Goal: Information Seeking & Learning: Check status

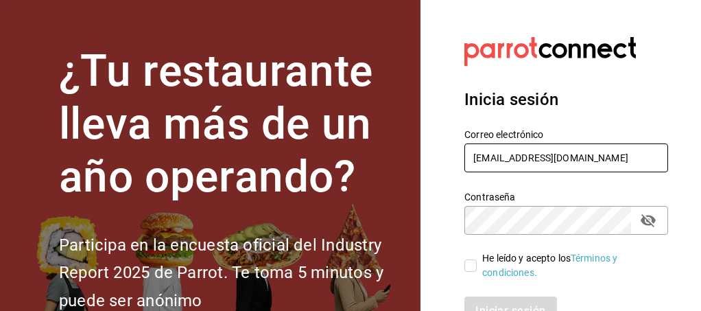
type input "[EMAIL_ADDRESS][DOMAIN_NAME]"
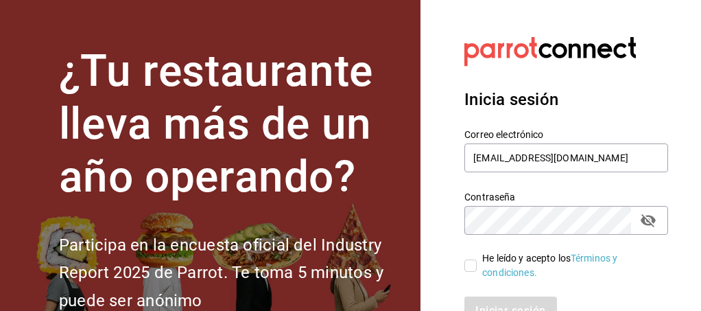
click at [467, 264] on input "He leído y acepto los Términos y condiciones." at bounding box center [470, 265] width 12 height 12
checkbox input "true"
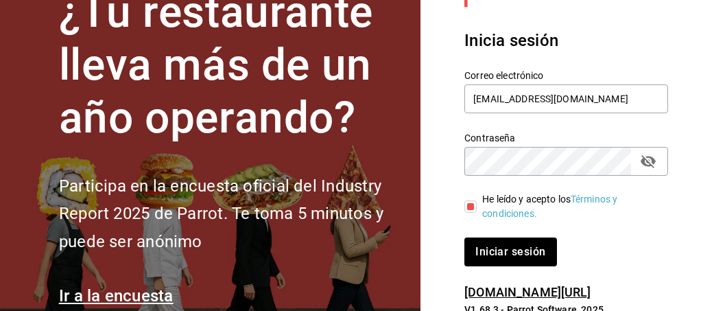
scroll to position [92, 0]
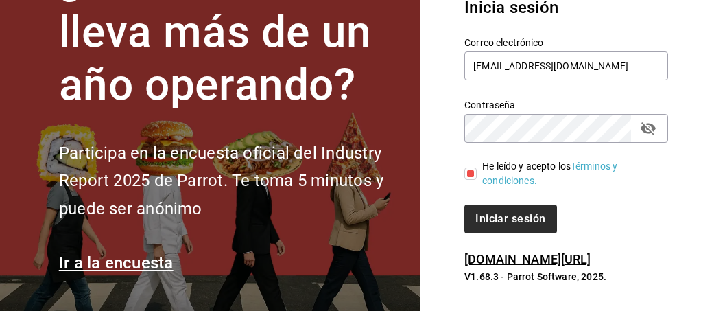
click at [500, 232] on button "Iniciar sesión" at bounding box center [510, 218] width 92 height 29
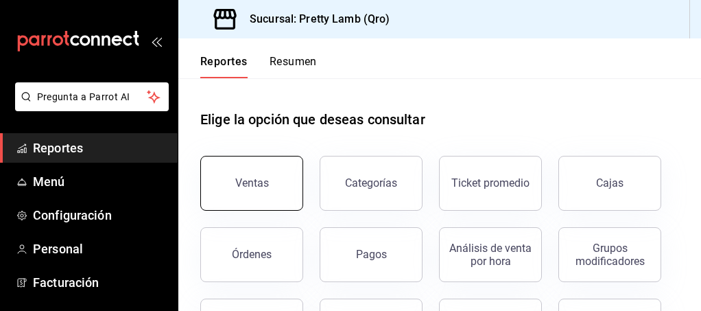
click at [273, 182] on button "Ventas" at bounding box center [251, 183] width 103 height 55
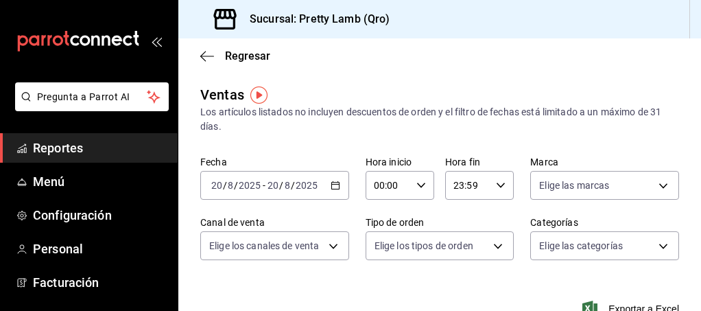
click at [337, 186] on icon "button" at bounding box center [335, 185] width 10 height 10
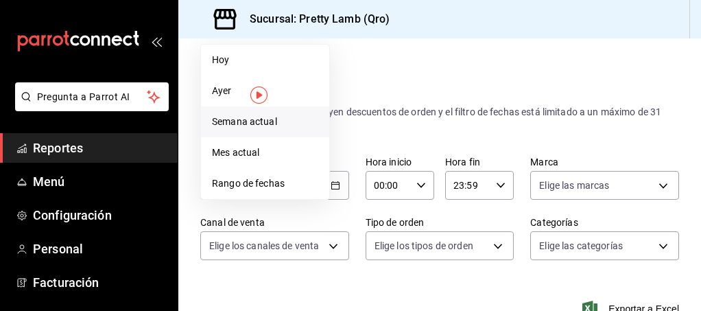
click at [284, 125] on span "Semana actual" at bounding box center [265, 121] width 106 height 14
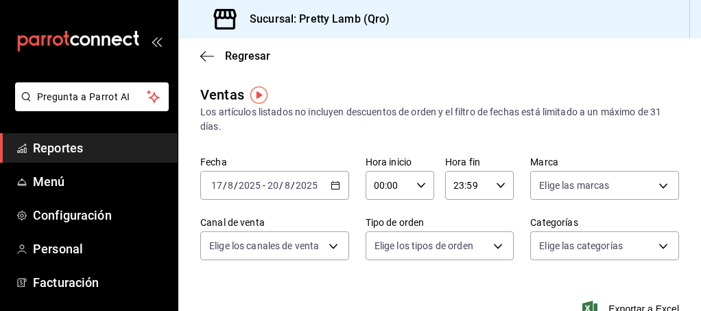
click at [337, 187] on icon "button" at bounding box center [335, 185] width 10 height 10
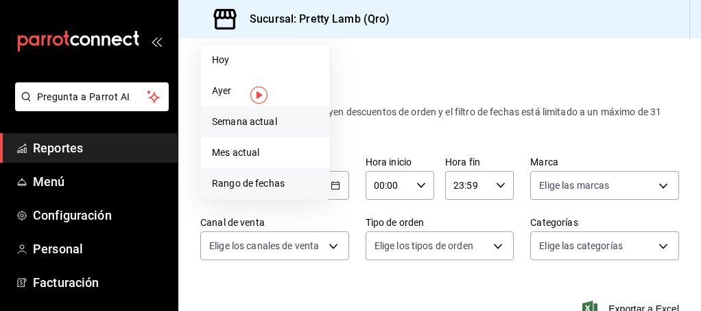
click at [271, 177] on span "Rango de fechas" at bounding box center [265, 183] width 106 height 14
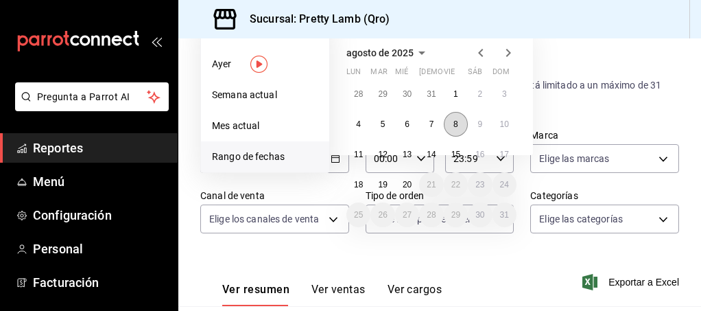
scroll to position [31, 0]
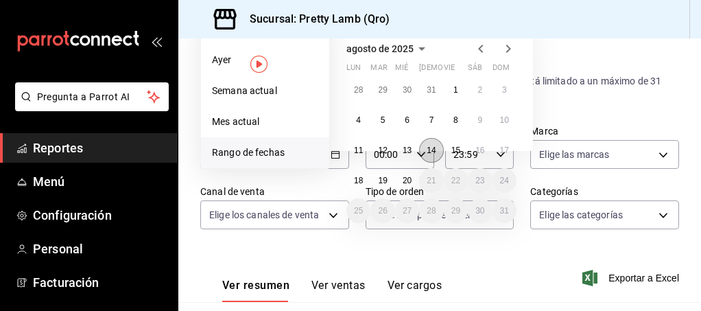
click at [433, 147] on abbr "14" at bounding box center [430, 150] width 9 height 10
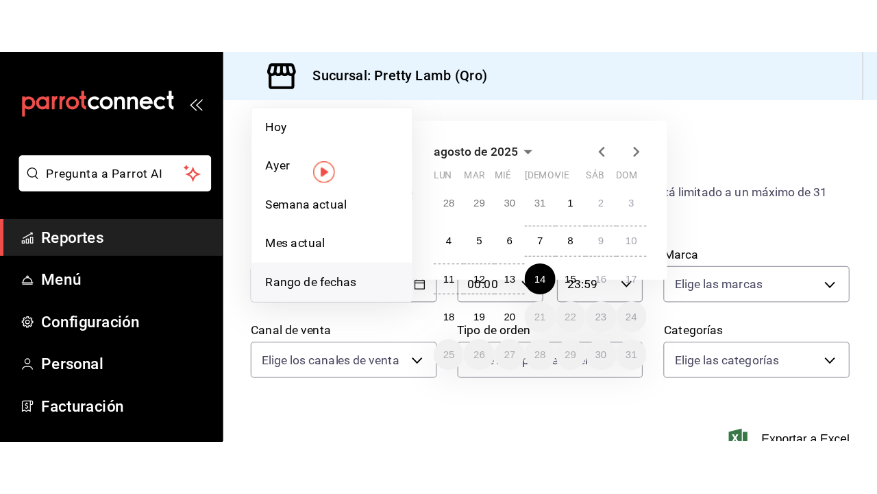
scroll to position [0, 0]
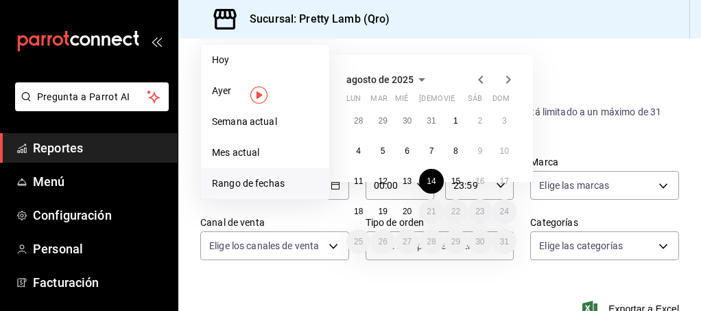
click at [507, 78] on icon "button" at bounding box center [508, 79] width 16 height 16
click at [572, 54] on div "Regresar" at bounding box center [439, 55] width 522 height 35
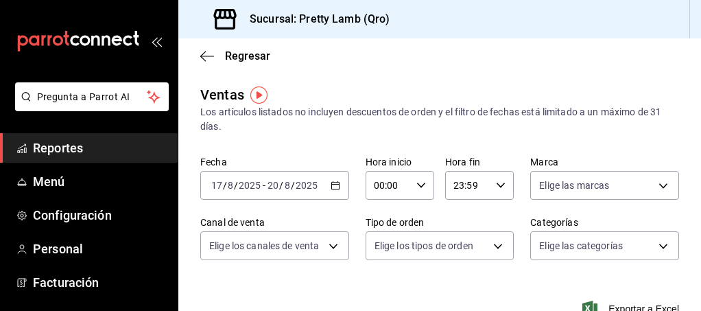
click at [325, 184] on div "2025-08-17 17 / 8 / 2025 - 2025-08-20 20 / 8 / 2025" at bounding box center [274, 185] width 149 height 29
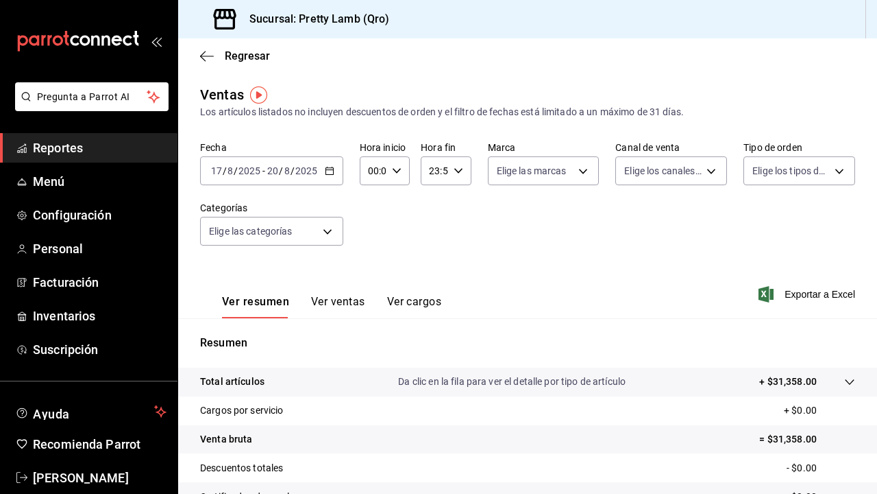
click at [565, 200] on div "Fecha 2025-08-17 17 / 8 / 2025 - 2025-08-20 20 / 8 / 2025 Hora inicio 00:00 Hor…" at bounding box center [527, 201] width 655 height 121
click at [326, 168] on \(Stroke\) "button" at bounding box center [330, 171] width 8 height 8
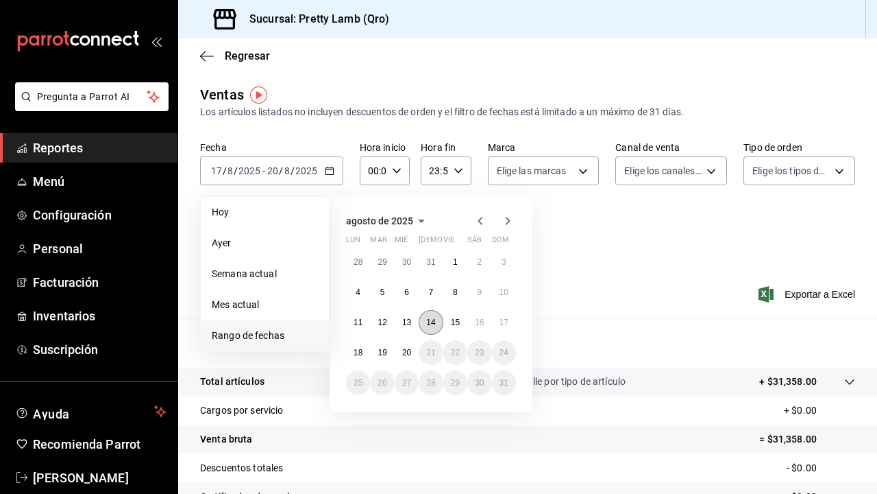
click at [433, 310] on abbr "14" at bounding box center [430, 322] width 9 height 10
click at [406, 310] on abbr "20" at bounding box center [406, 353] width 9 height 10
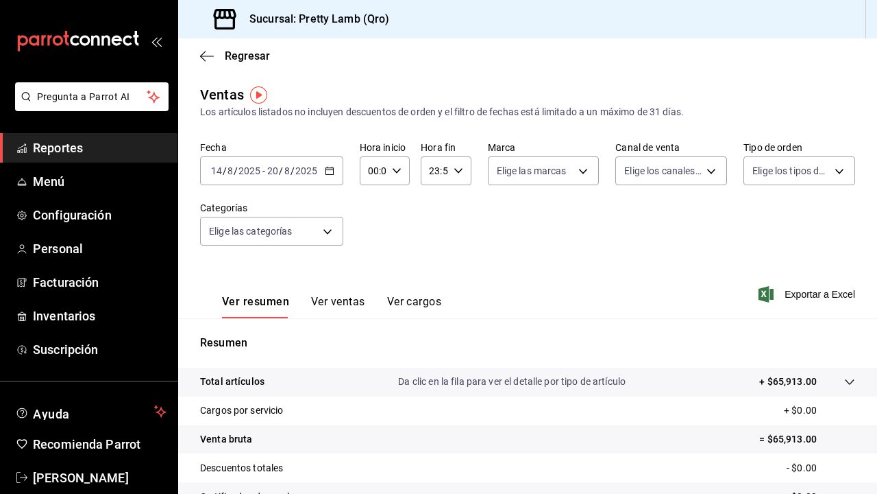
click at [354, 300] on button "Ver ventas" at bounding box center [338, 306] width 54 height 23
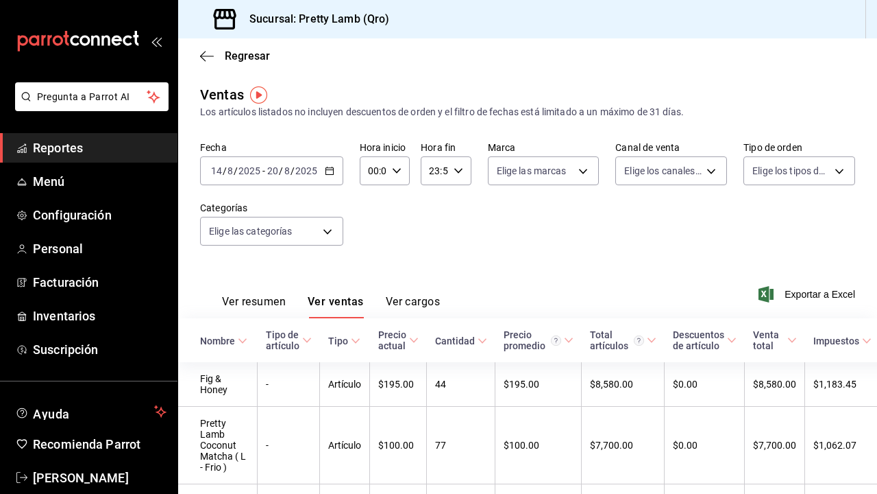
click at [419, 293] on div "Ver resumen Ver ventas Ver cargos" at bounding box center [320, 298] width 240 height 40
click at [415, 301] on button "Ver cargos" at bounding box center [413, 306] width 55 height 23
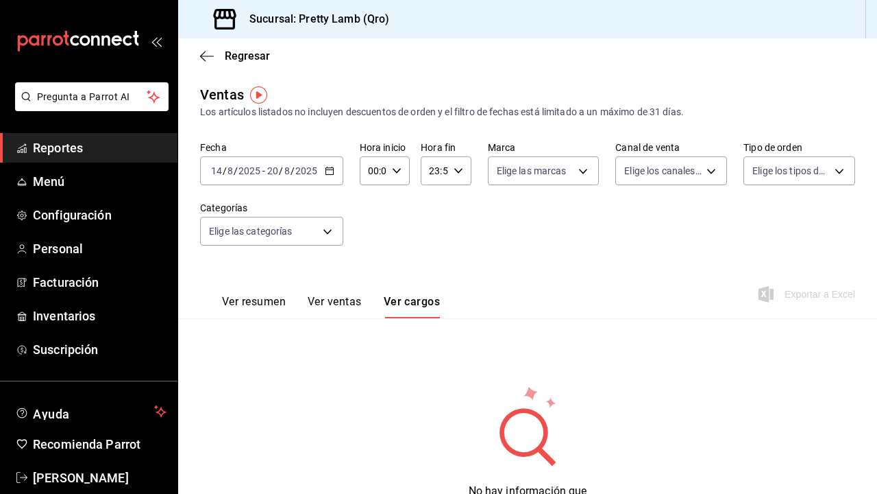
click at [324, 298] on button "Ver ventas" at bounding box center [335, 306] width 54 height 23
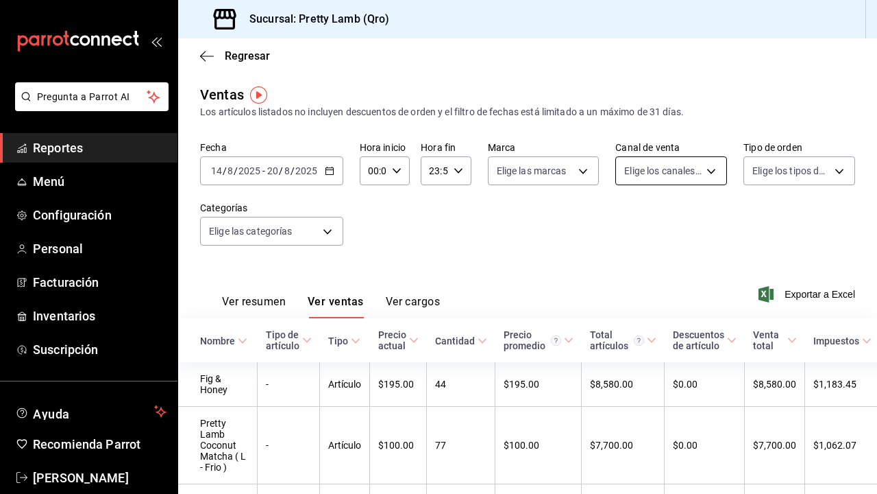
click at [700, 166] on body "Pregunta a Parrot AI Reportes Menú Configuración Personal Facturación Inventari…" at bounding box center [438, 247] width 877 height 494
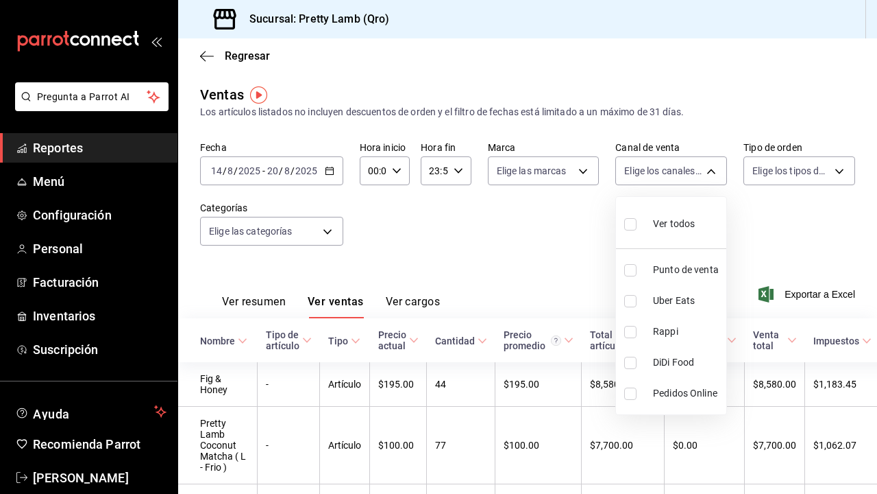
click at [700, 167] on div at bounding box center [438, 247] width 877 height 494
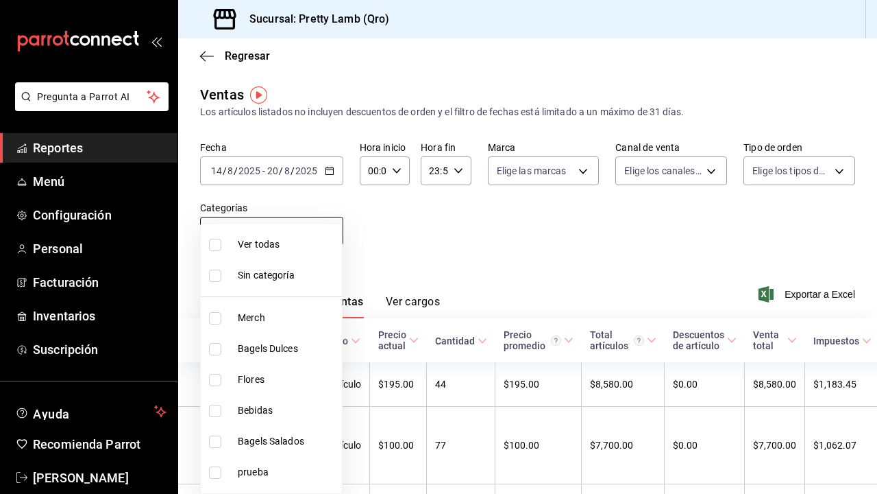
click at [330, 225] on body "Pregunta a Parrot AI Reportes Menú Configuración Personal Facturación Inventari…" at bounding box center [438, 247] width 877 height 494
click at [381, 233] on div at bounding box center [438, 247] width 877 height 494
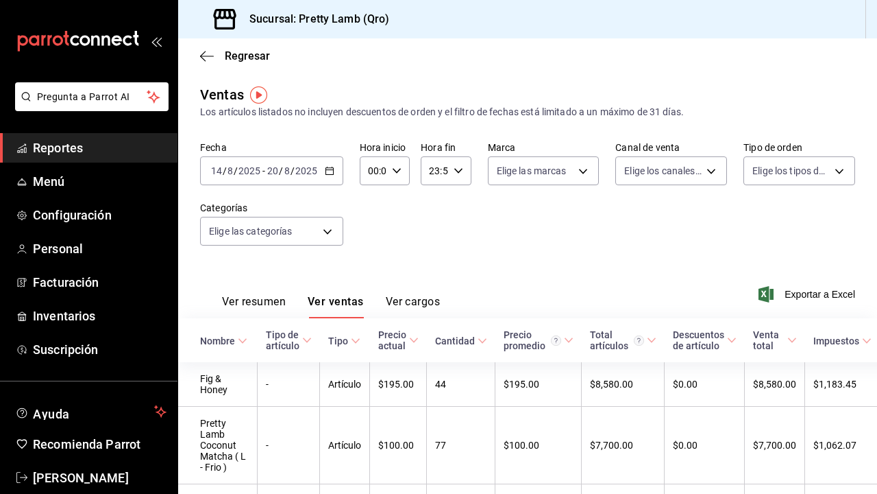
click at [273, 295] on button "Ver resumen" at bounding box center [254, 306] width 64 height 23
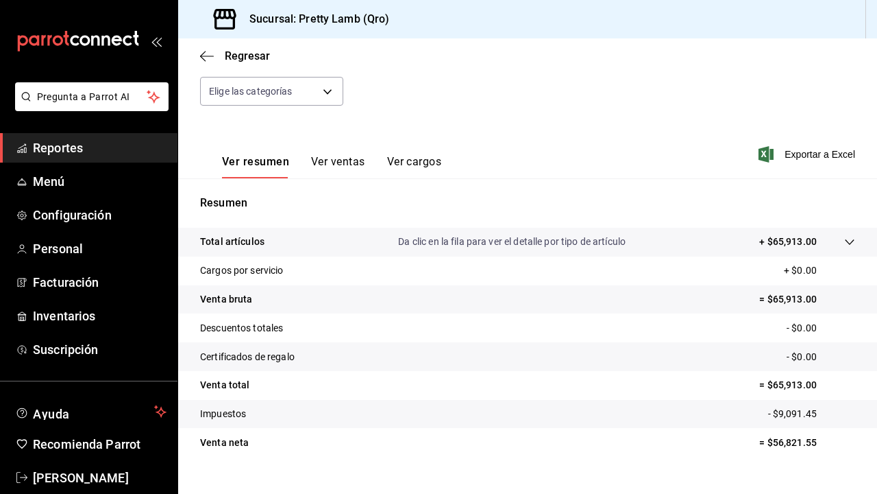
scroll to position [142, 0]
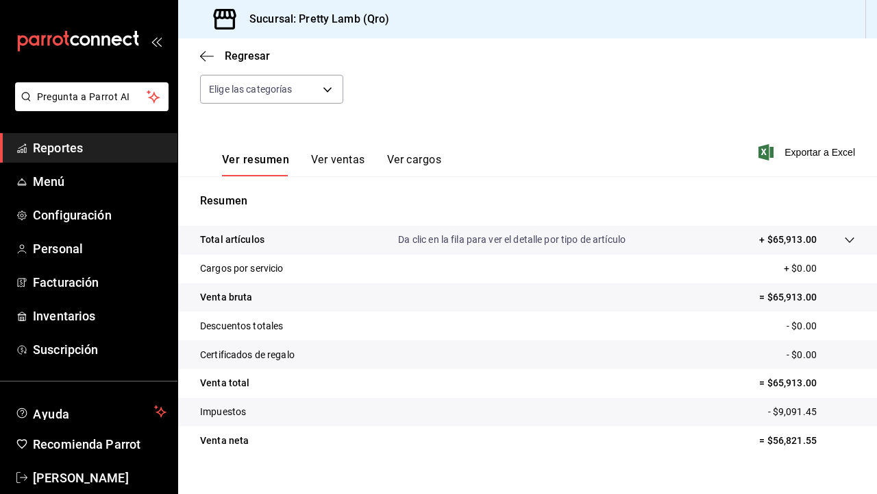
click at [423, 158] on button "Ver cargos" at bounding box center [414, 164] width 55 height 23
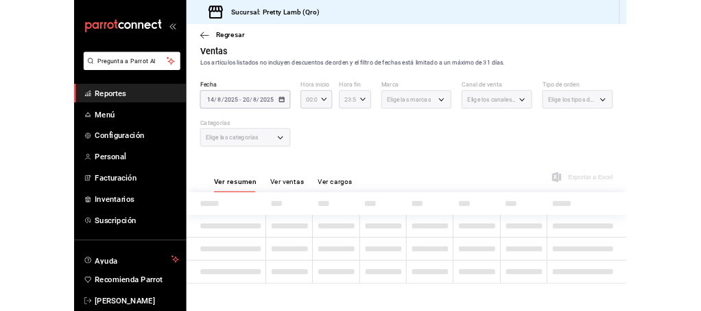
scroll to position [13, 0]
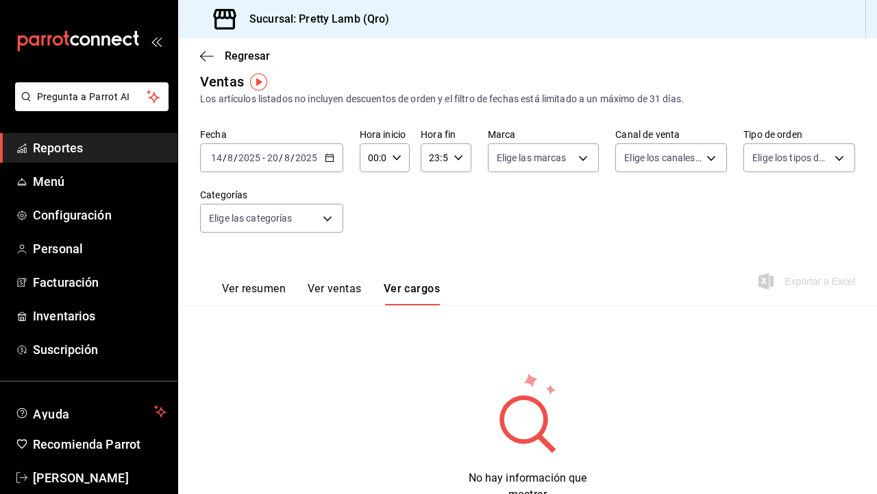
click at [339, 286] on button "Ver ventas" at bounding box center [335, 293] width 54 height 23
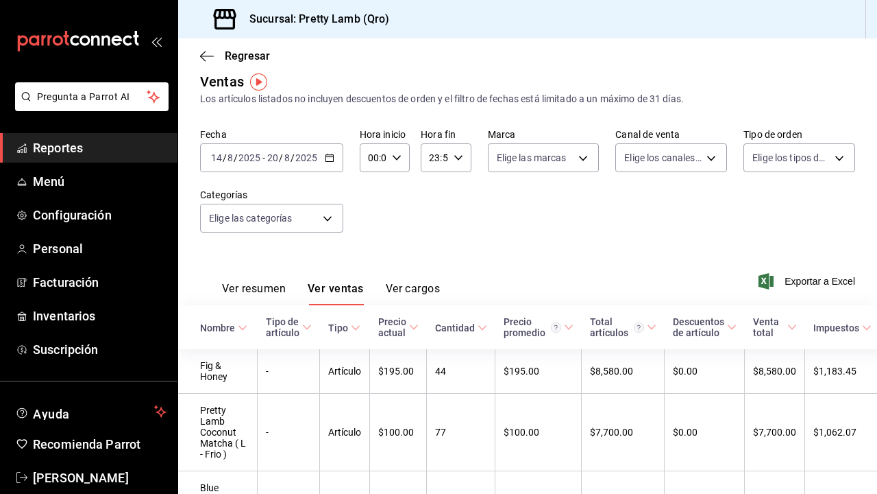
click at [280, 287] on button "Ver resumen" at bounding box center [254, 293] width 64 height 23
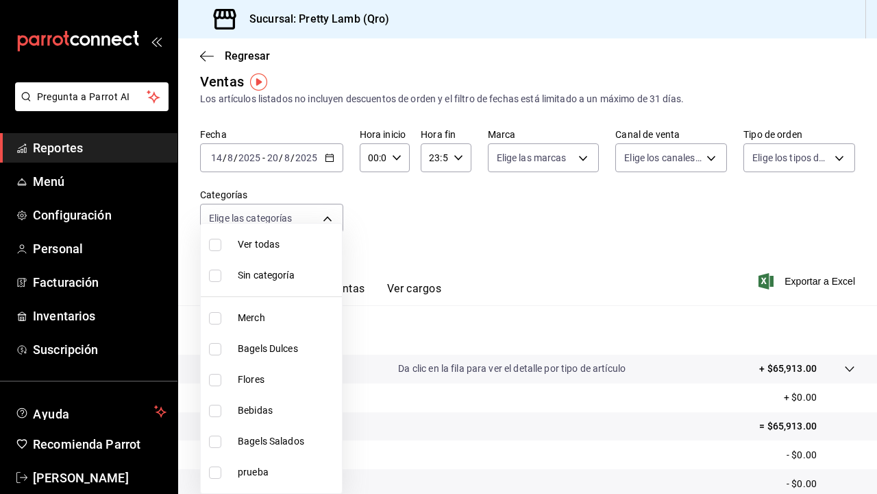
click at [330, 217] on body "Pregunta a Parrot AI Reportes Menú Configuración Personal Facturación Inventari…" at bounding box center [438, 247] width 877 height 494
click at [330, 217] on div at bounding box center [438, 247] width 877 height 494
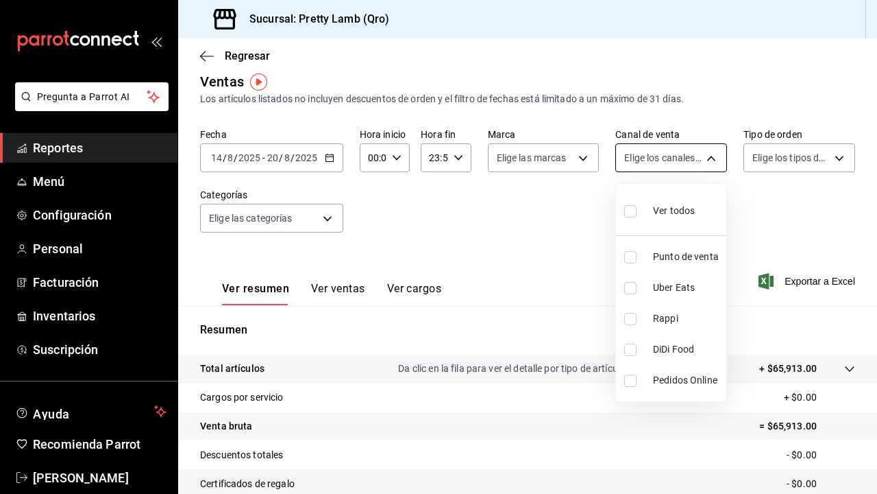
click at [700, 160] on body "Pregunta a Parrot AI Reportes Menú Configuración Personal Facturación Inventari…" at bounding box center [438, 247] width 877 height 494
